Goal: Task Accomplishment & Management: Manage account settings

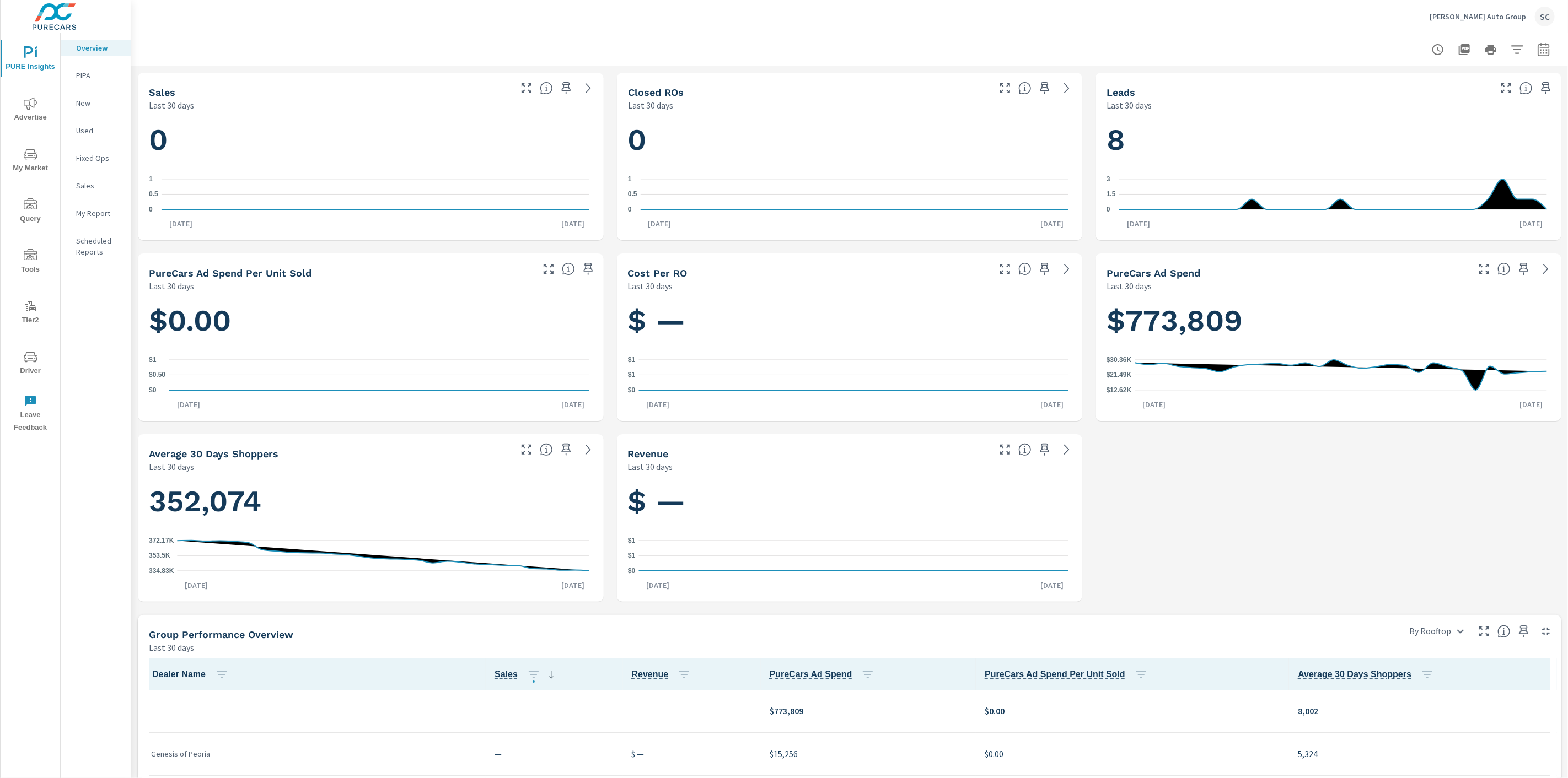
scroll to position [1, 0]
click at [1549, 13] on div "SC" at bounding box center [1544, 16] width 19 height 19
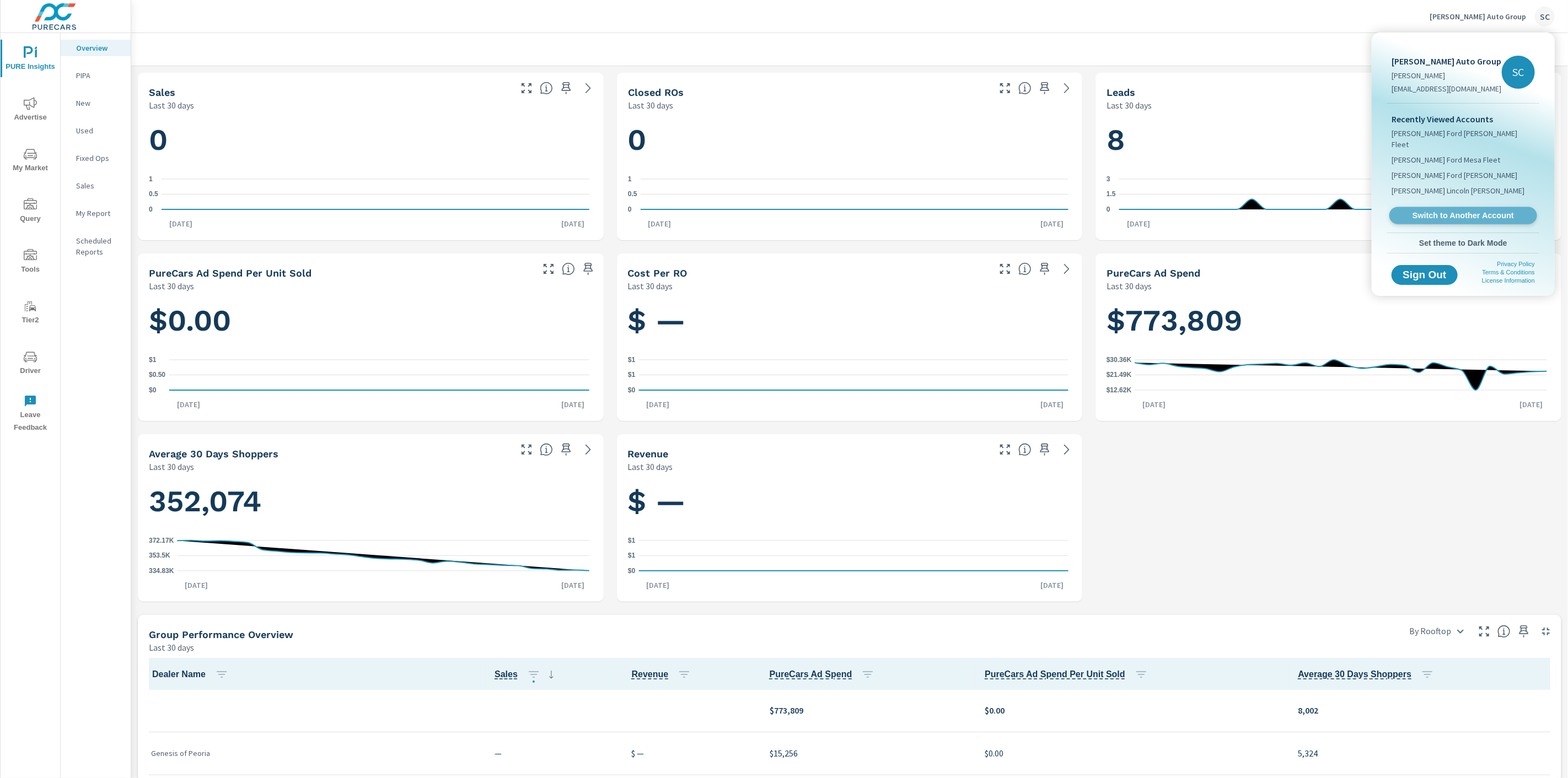
click at [1468, 211] on span "Switch to Another Account" at bounding box center [1463, 216] width 135 height 11
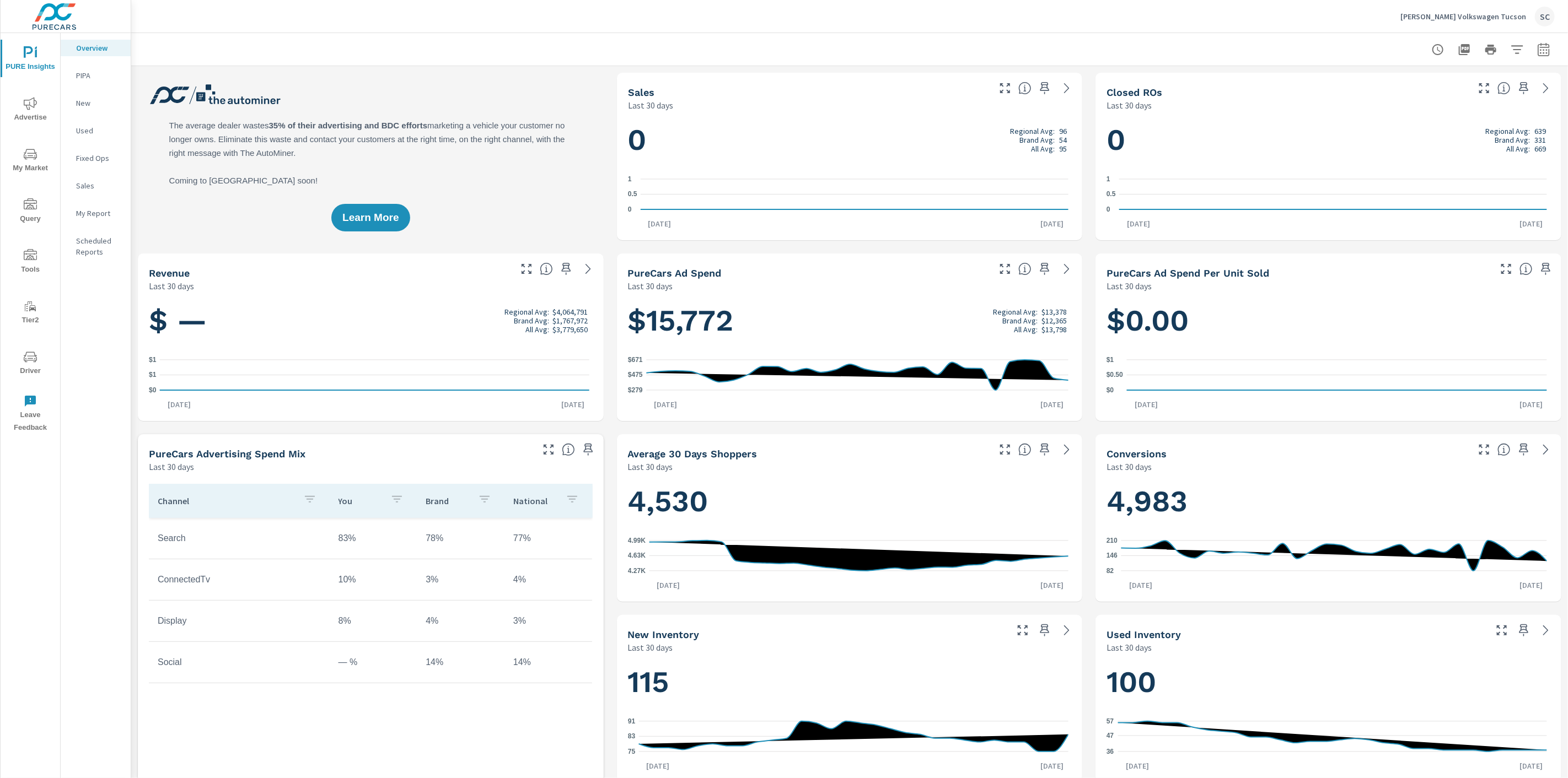
scroll to position [1, 0]
click at [1553, 17] on div "SC" at bounding box center [1544, 16] width 19 height 19
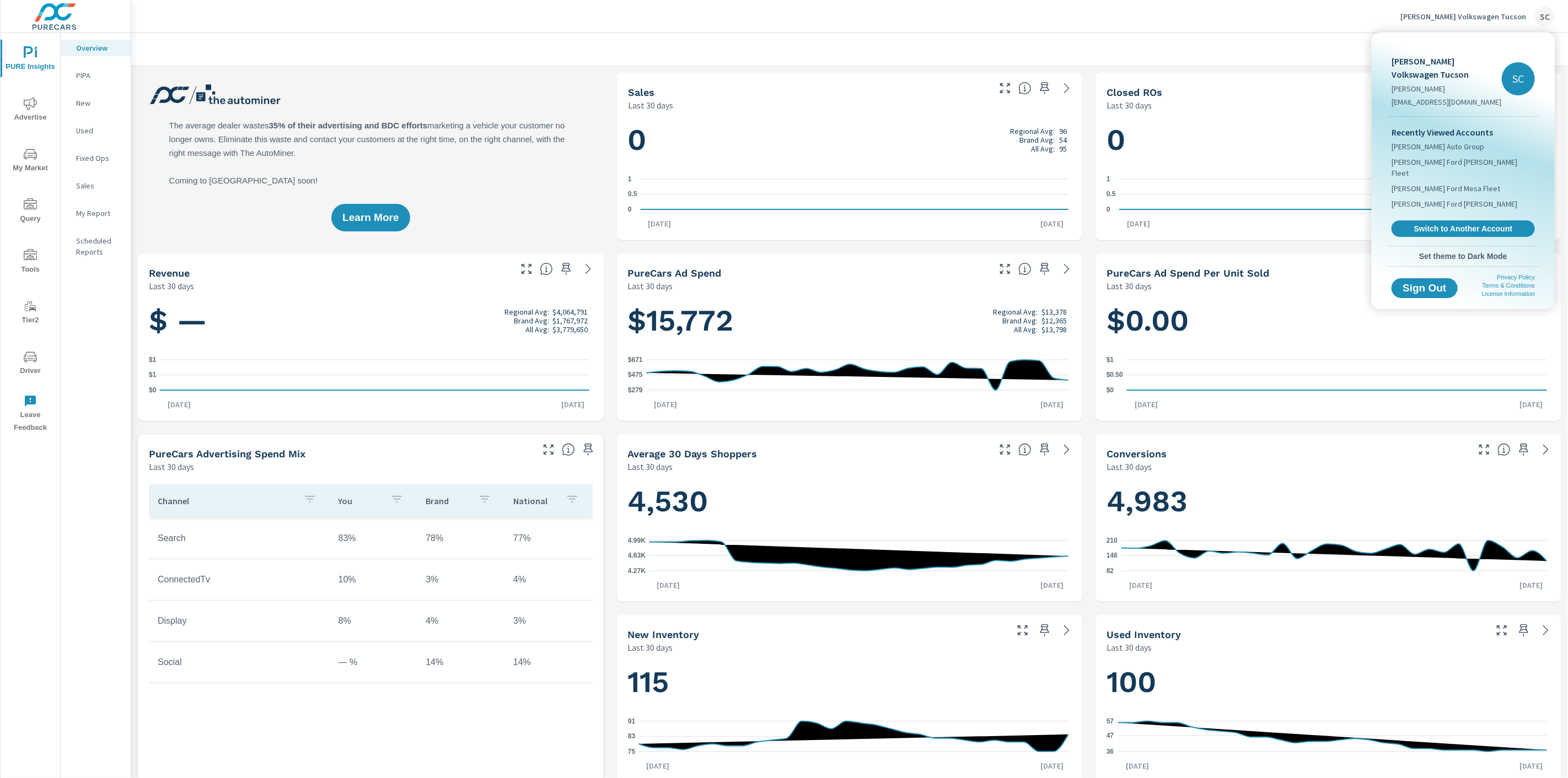
click at [29, 354] on div at bounding box center [784, 389] width 1568 height 778
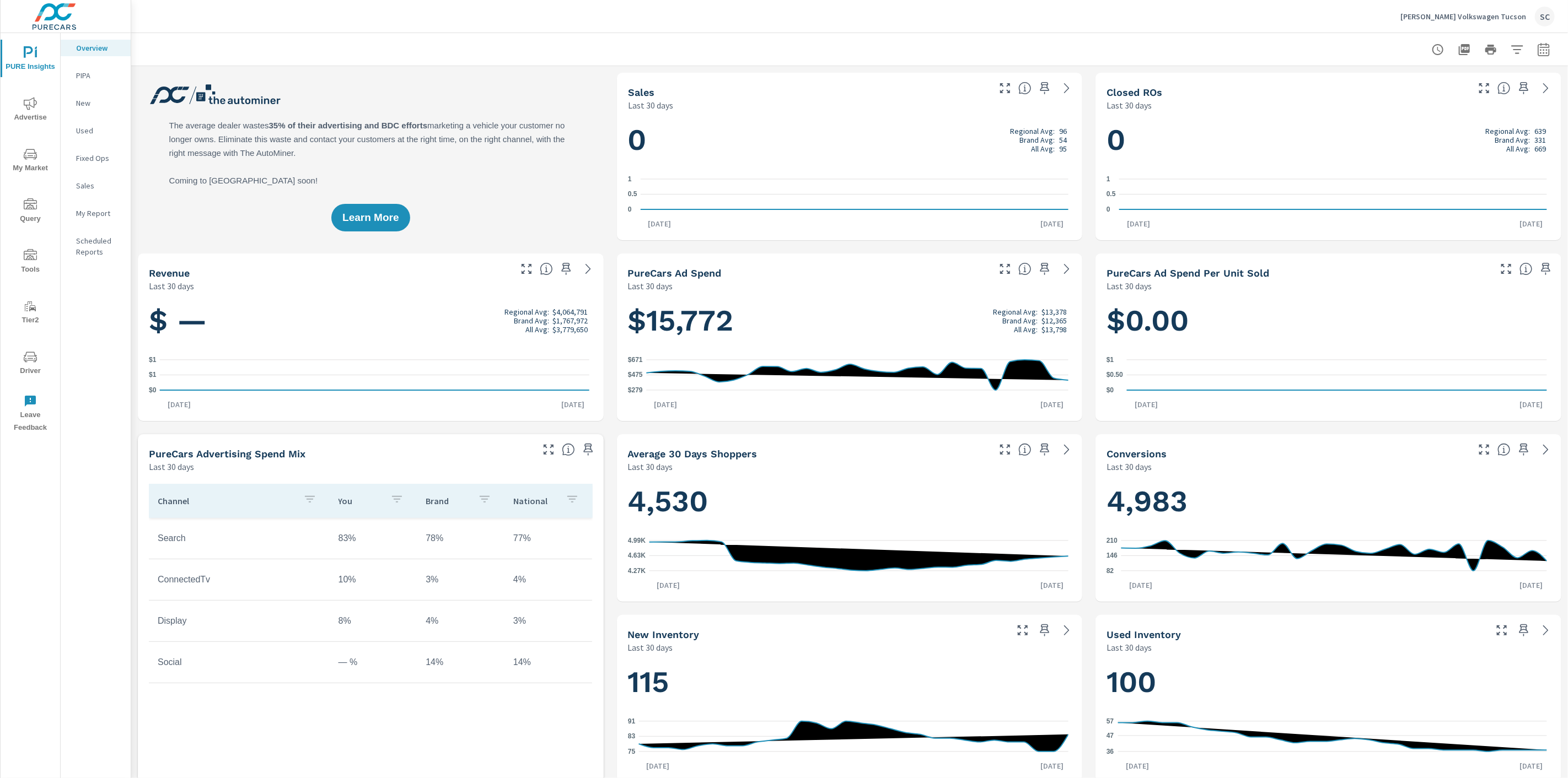
click at [27, 360] on icon "nav menu" at bounding box center [30, 357] width 13 height 13
